Goal: Transaction & Acquisition: Obtain resource

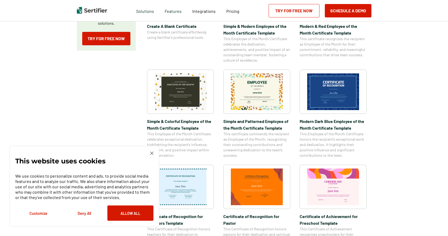
scroll to position [161, 0]
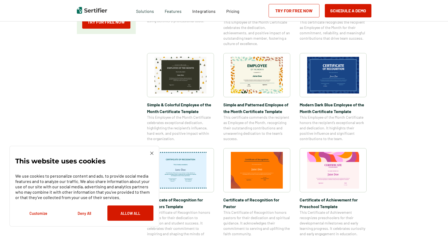
click at [151, 152] on img at bounding box center [151, 153] width 3 height 3
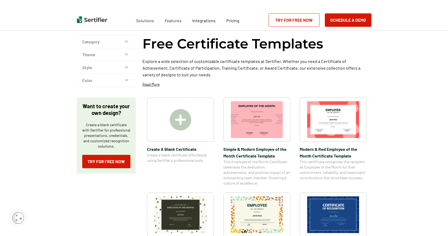
scroll to position [54, 0]
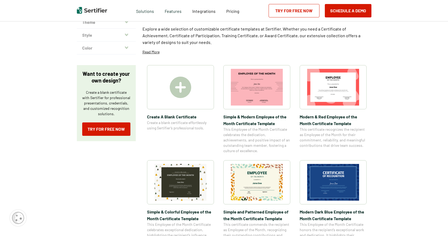
click at [261, 186] on img at bounding box center [257, 182] width 52 height 37
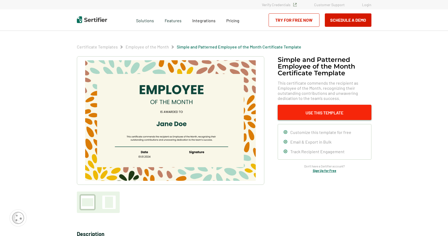
click at [311, 114] on button "Use This Template" at bounding box center [325, 112] width 94 height 15
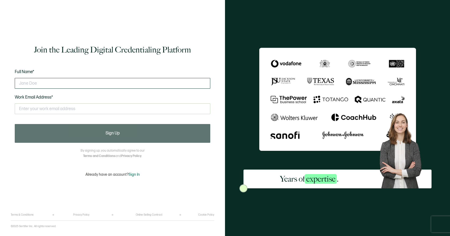
click at [40, 85] on input "text" at bounding box center [112, 83] width 195 height 11
type input "[PERSON_NAME]"
